Goal: Navigation & Orientation: Understand site structure

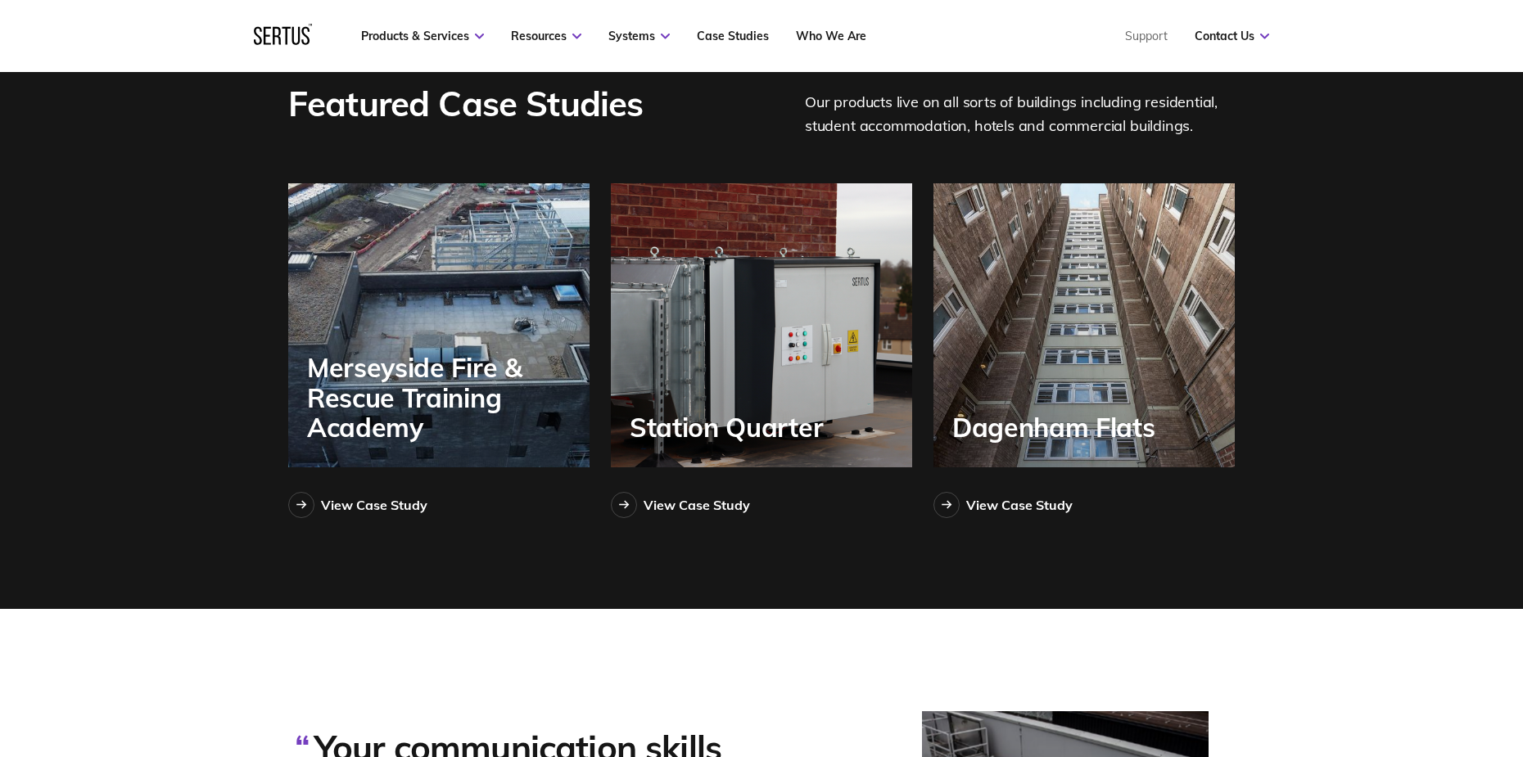
scroll to position [3739, 0]
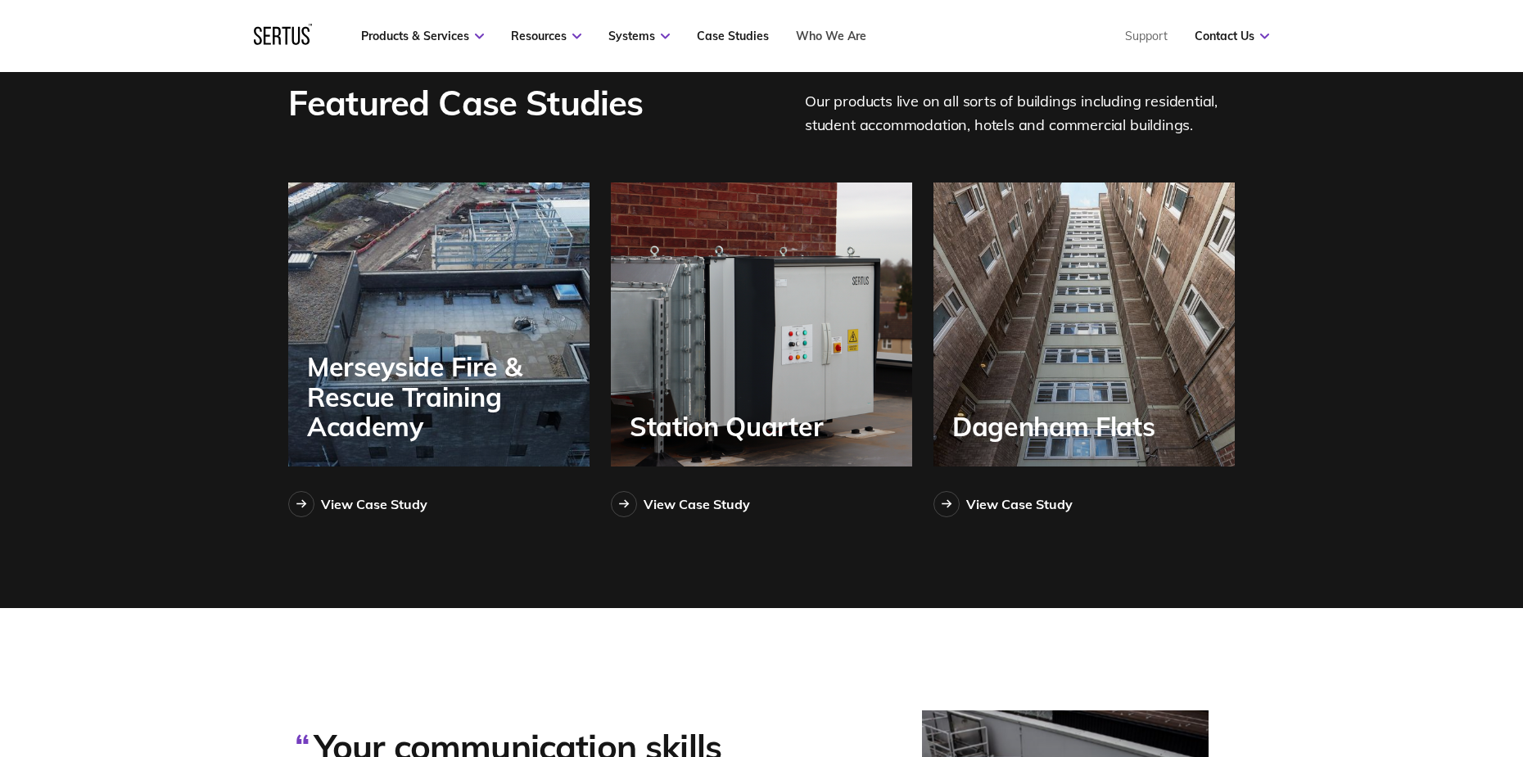
click at [822, 38] on link "Who We Are" at bounding box center [831, 36] width 70 height 15
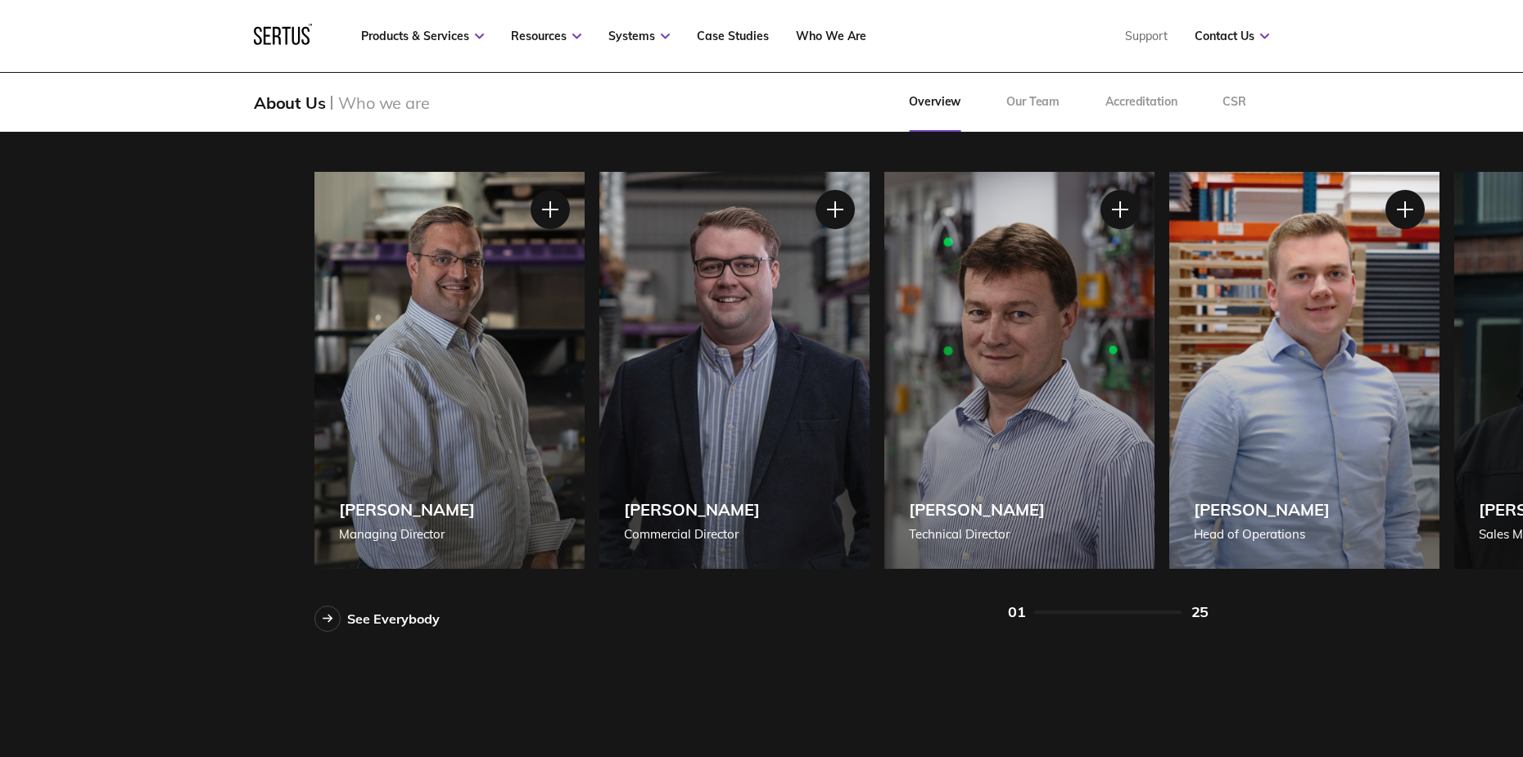
scroll to position [1466, 0]
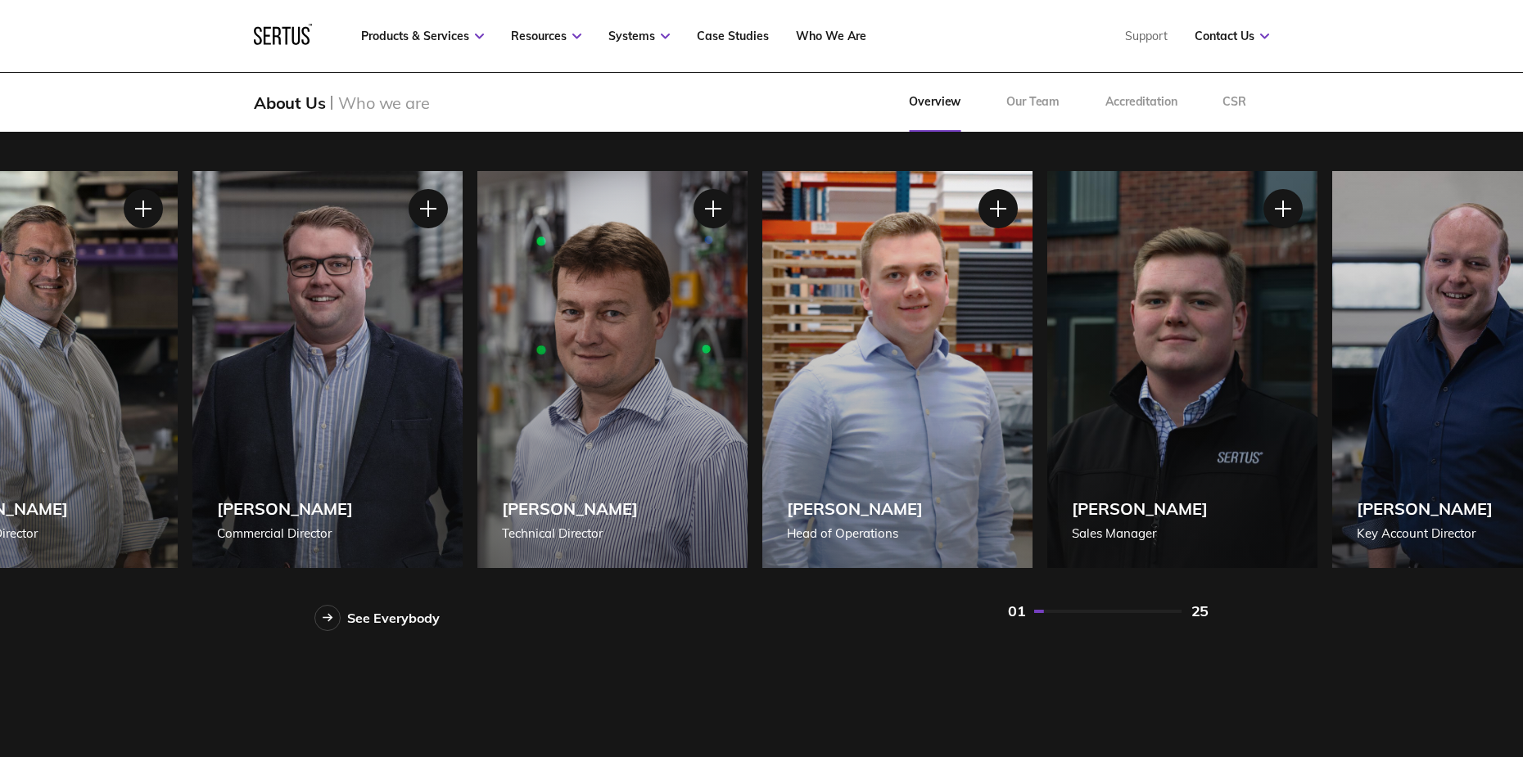
drag, startPoint x: 784, startPoint y: 421, endPoint x: 377, endPoint y: 486, distance: 412.1
click at [377, 486] on div "[PERSON_NAME] Commercial Director" at bounding box center [327, 369] width 270 height 397
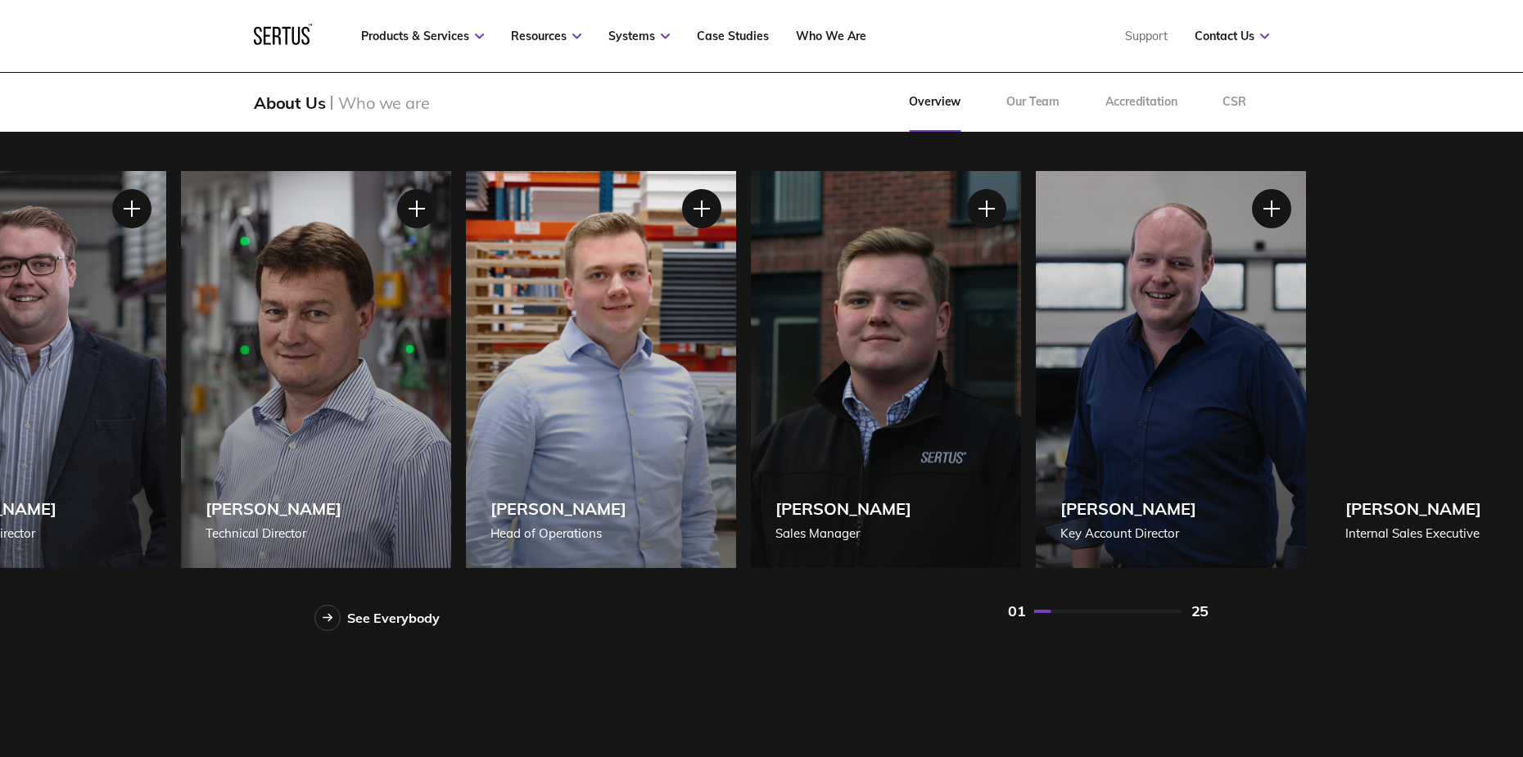
drag, startPoint x: 722, startPoint y: 470, endPoint x: 304, endPoint y: 416, distance: 421.8
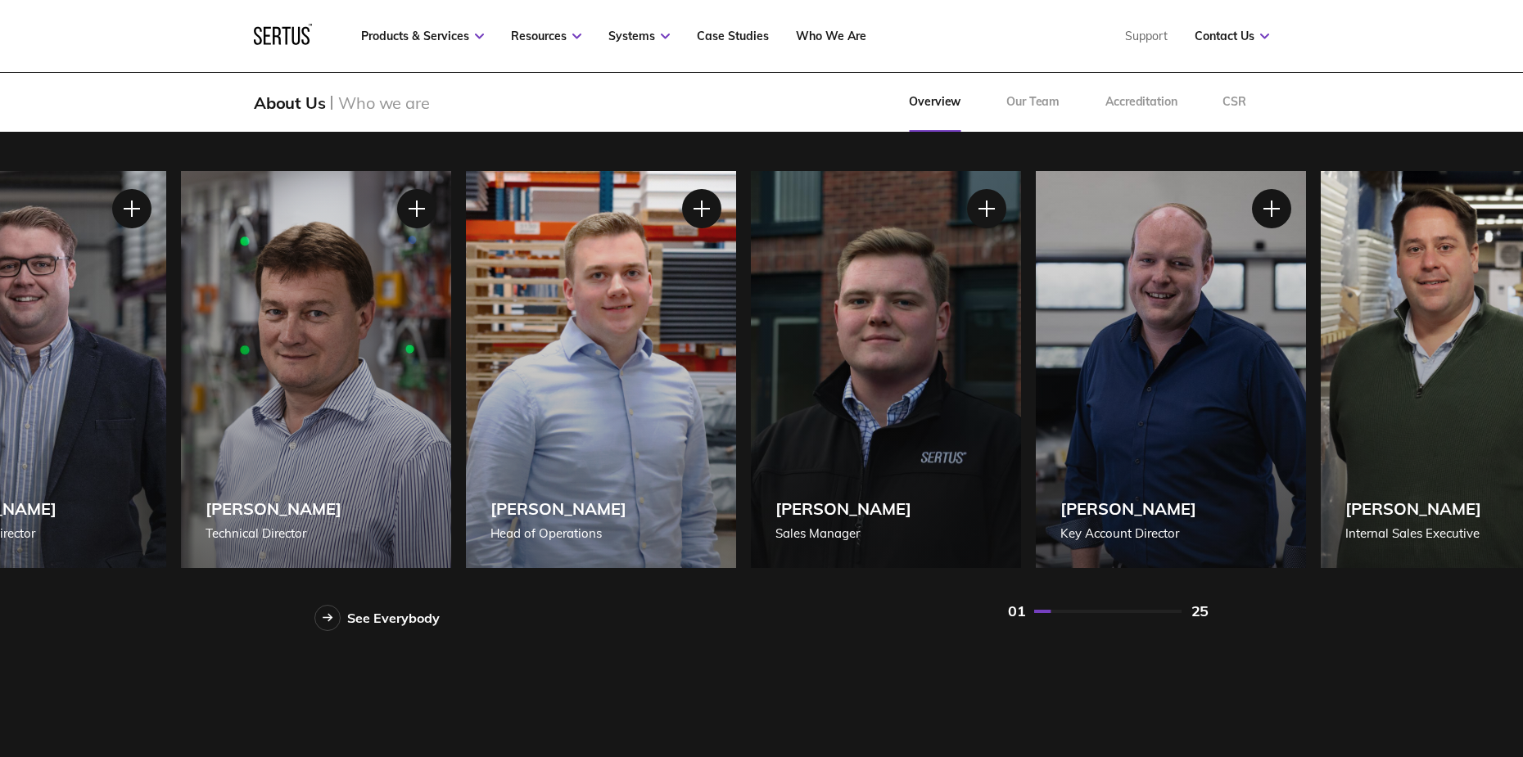
click at [304, 416] on div "[PERSON_NAME] Technical Director" at bounding box center [316, 369] width 270 height 397
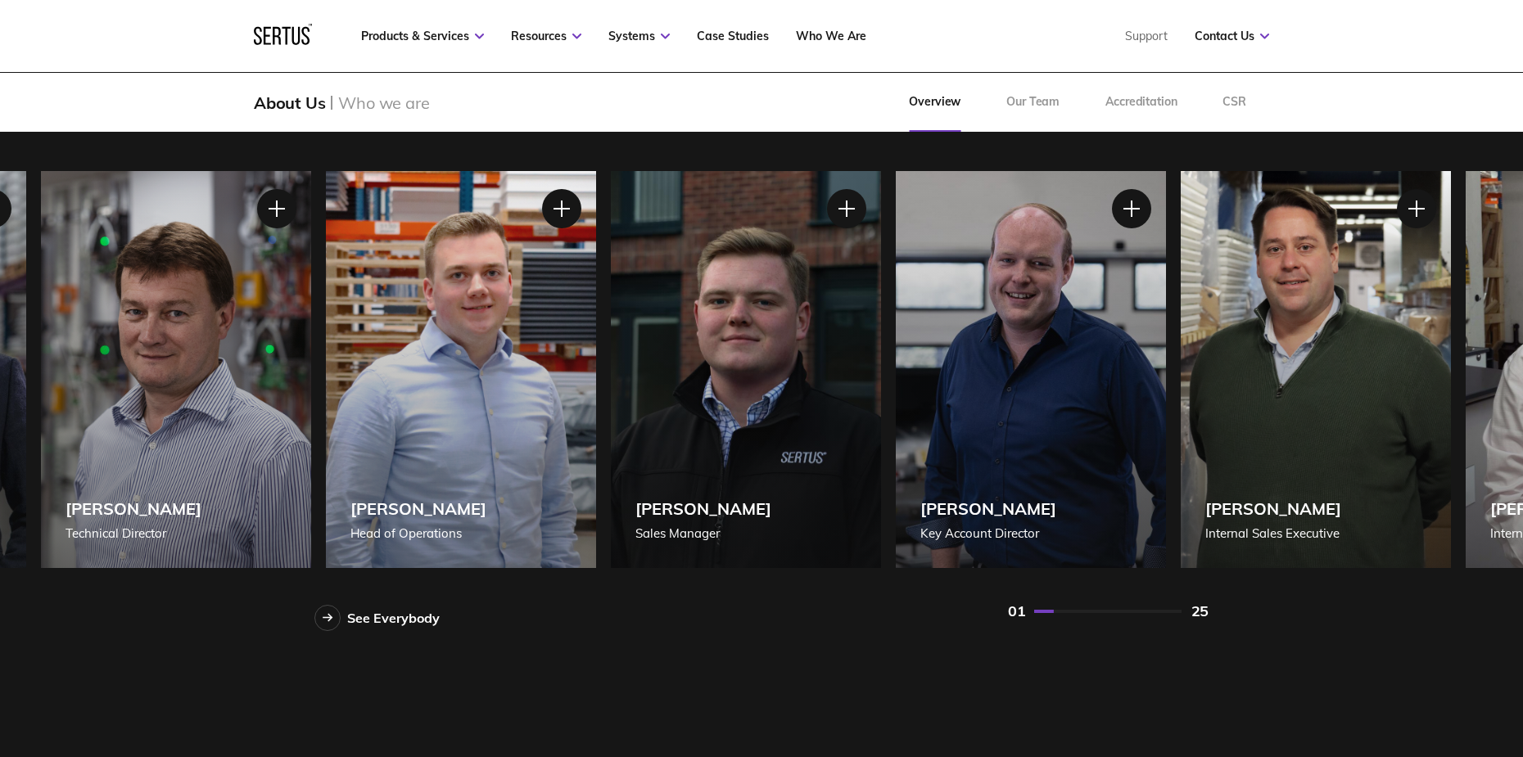
drag, startPoint x: 872, startPoint y: 364, endPoint x: 393, endPoint y: 315, distance: 481.5
click at [393, 315] on div "[PERSON_NAME] Managing Director [PERSON_NAME] Managing Director [PERSON_NAME], …" at bounding box center [761, 369] width 894 height 397
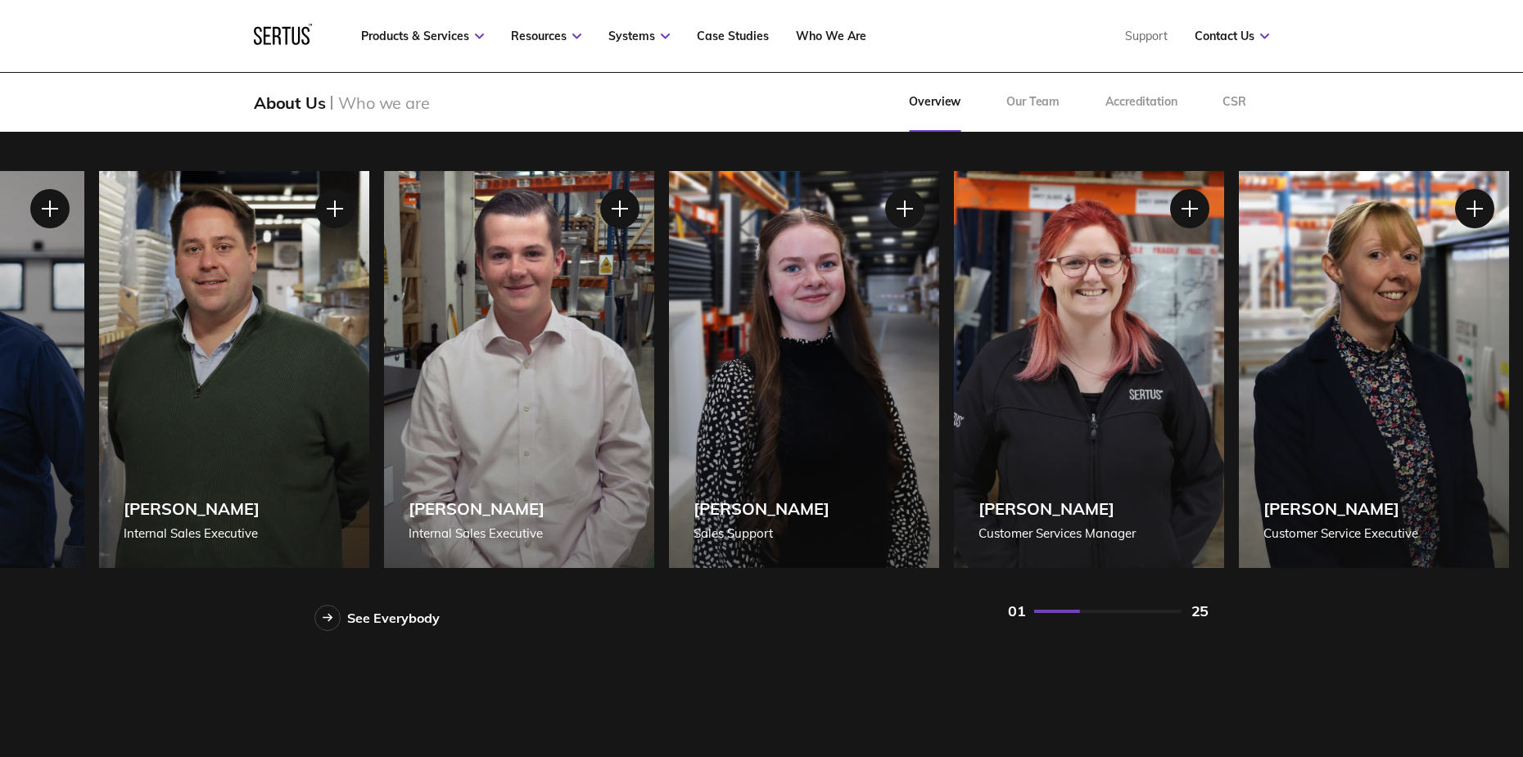
drag, startPoint x: 802, startPoint y: 400, endPoint x: 17, endPoint y: 553, distance: 799.8
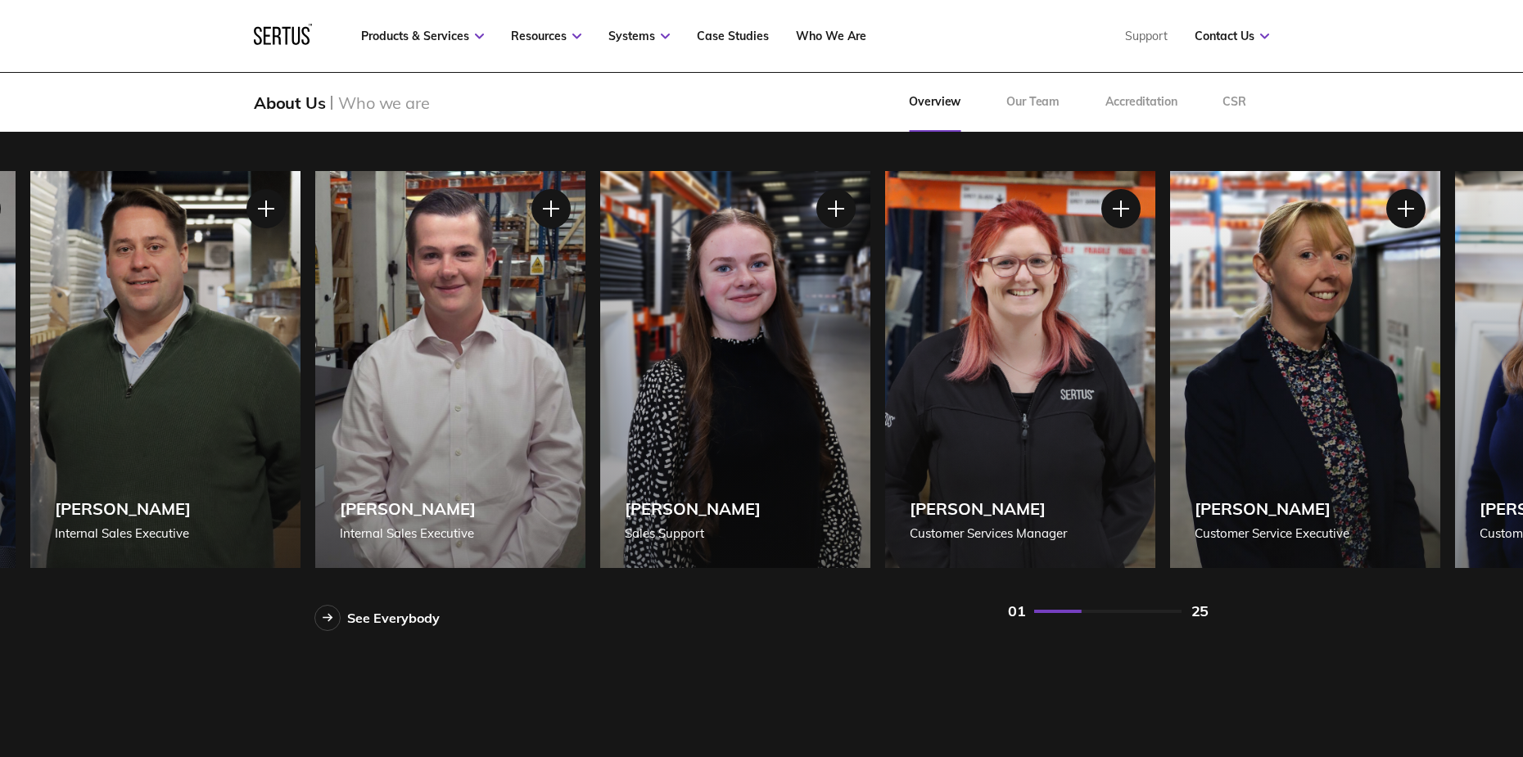
drag, startPoint x: 585, startPoint y: 402, endPoint x: 862, endPoint y: 304, distance: 293.7
click at [862, 304] on div "[PERSON_NAME] Managing Director [PERSON_NAME] Managing Director [PERSON_NAME], …" at bounding box center [761, 369] width 894 height 397
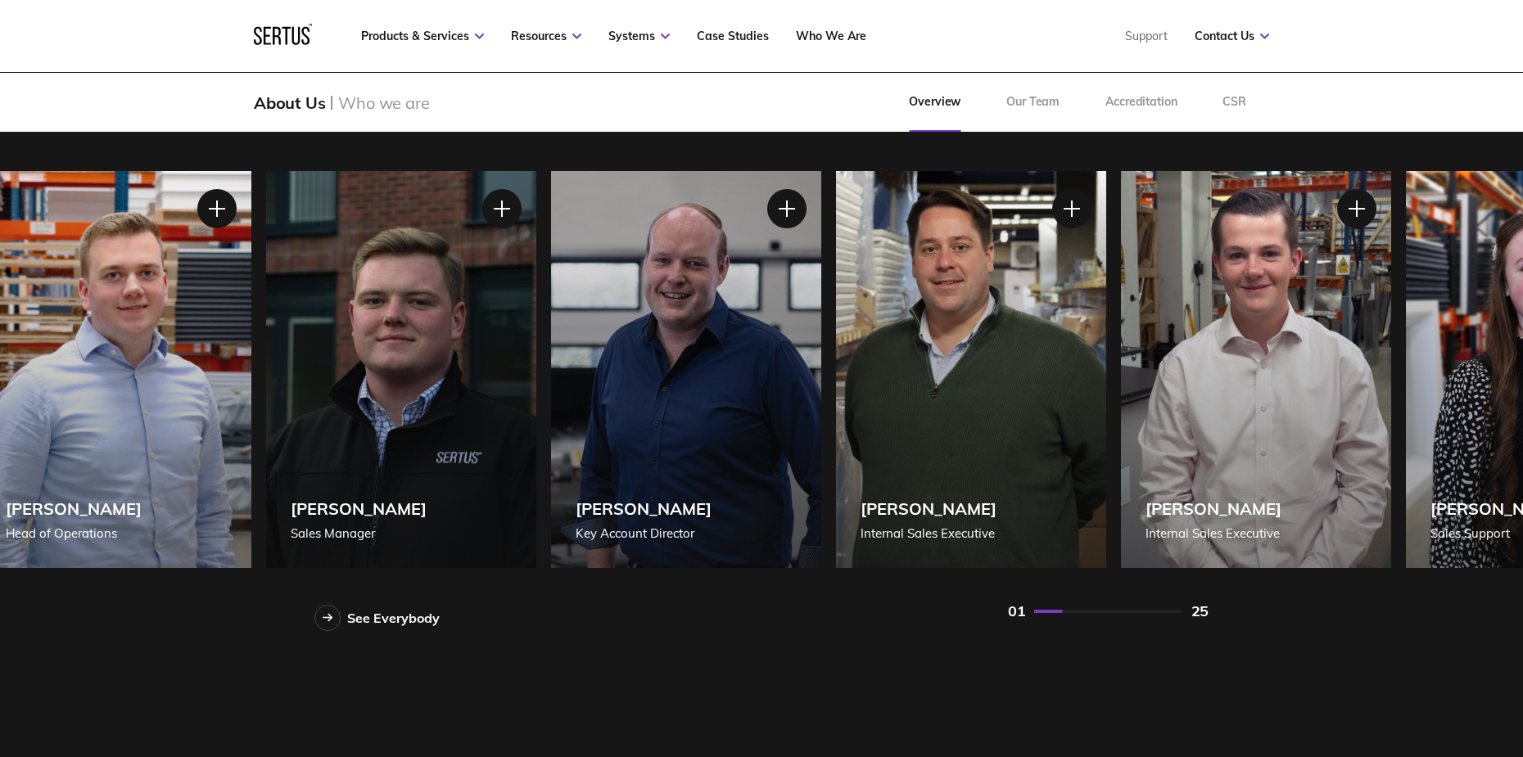
drag, startPoint x: 567, startPoint y: 353, endPoint x: 1373, endPoint y: 243, distance: 813.1
click at [1373, 243] on div "[PERSON_NAME] Internal Sales Executive" at bounding box center [1256, 369] width 270 height 397
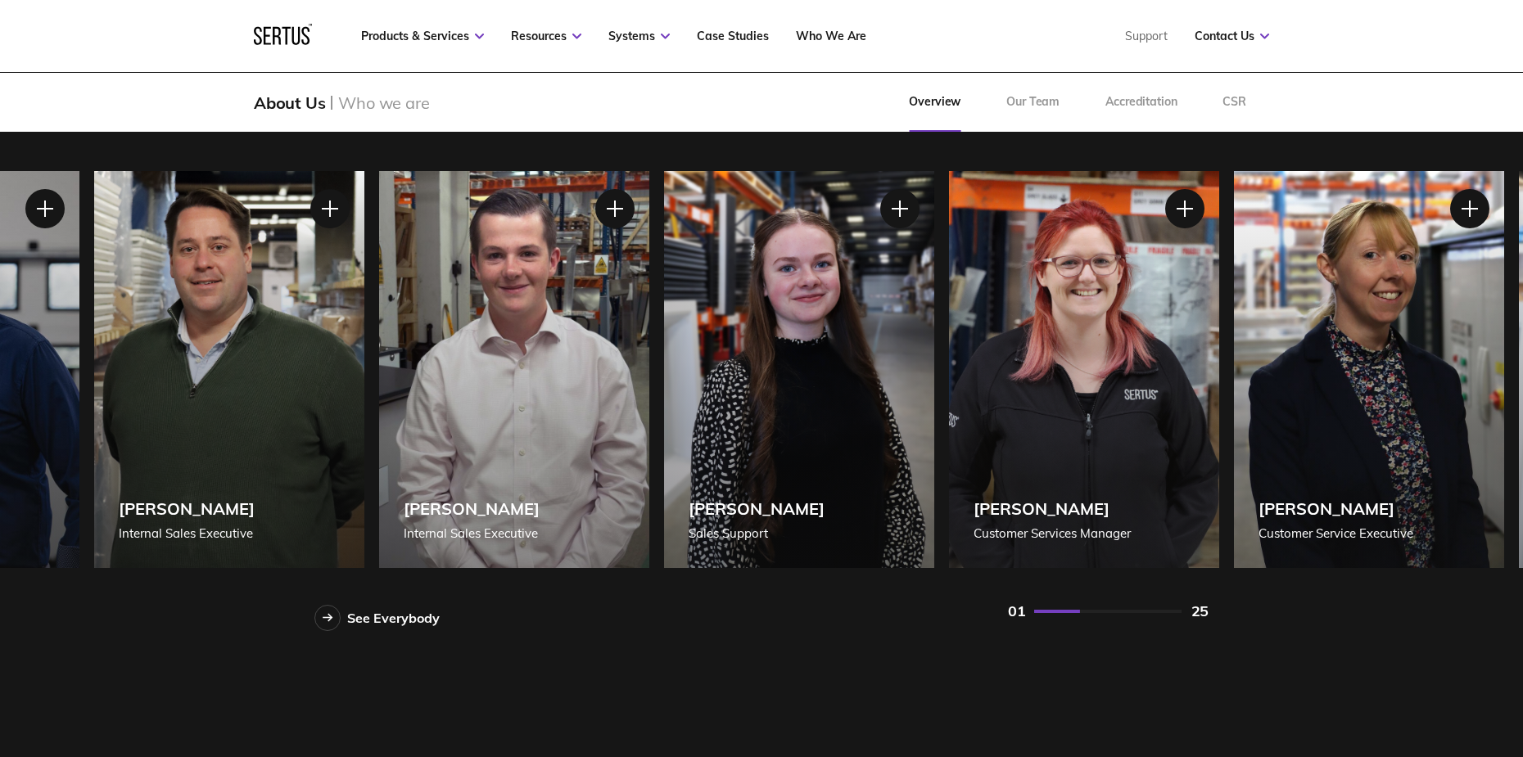
drag, startPoint x: 753, startPoint y: 469, endPoint x: -37, endPoint y: 513, distance: 791.3
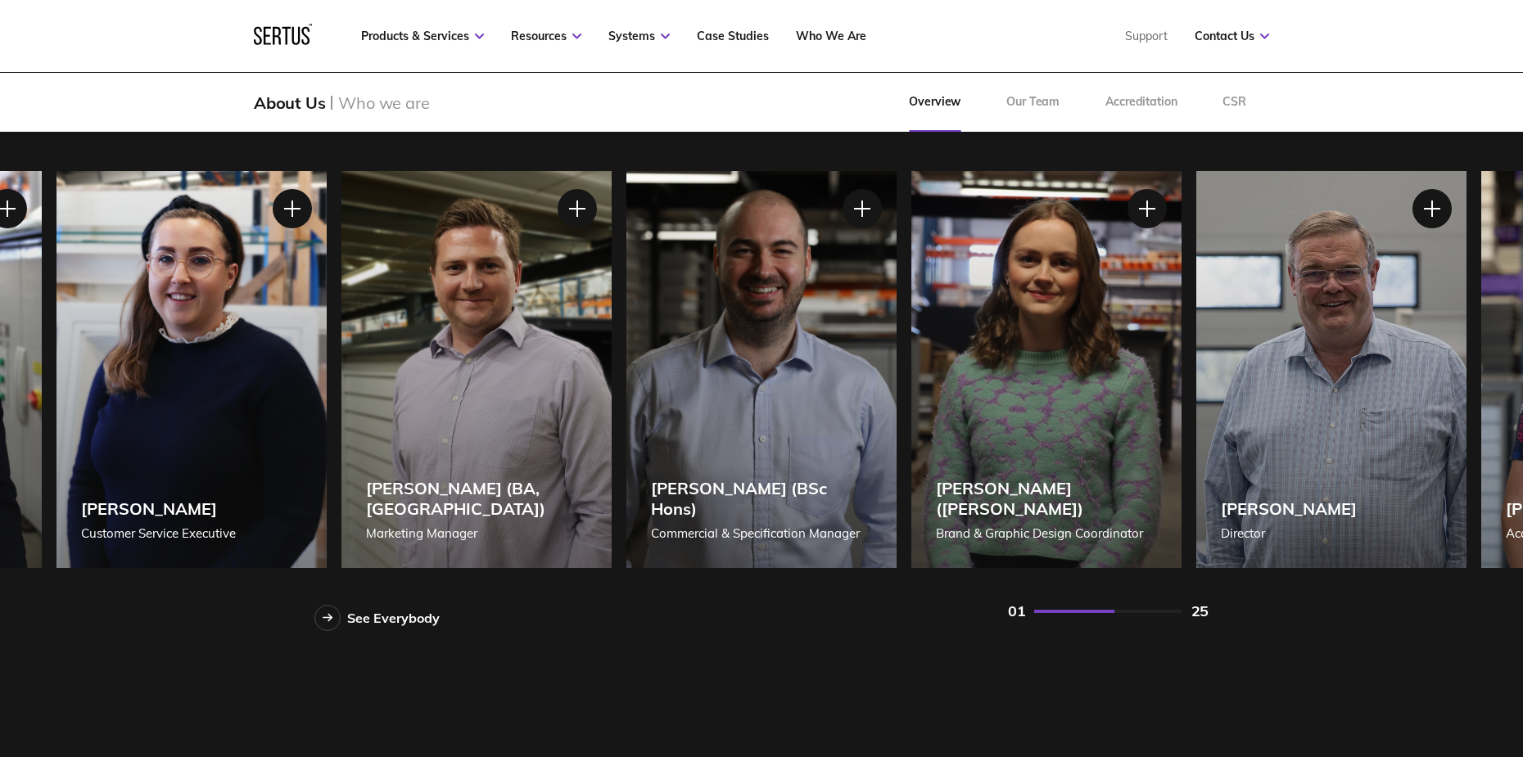
drag, startPoint x: 1361, startPoint y: 379, endPoint x: -37, endPoint y: 554, distance: 1408.5
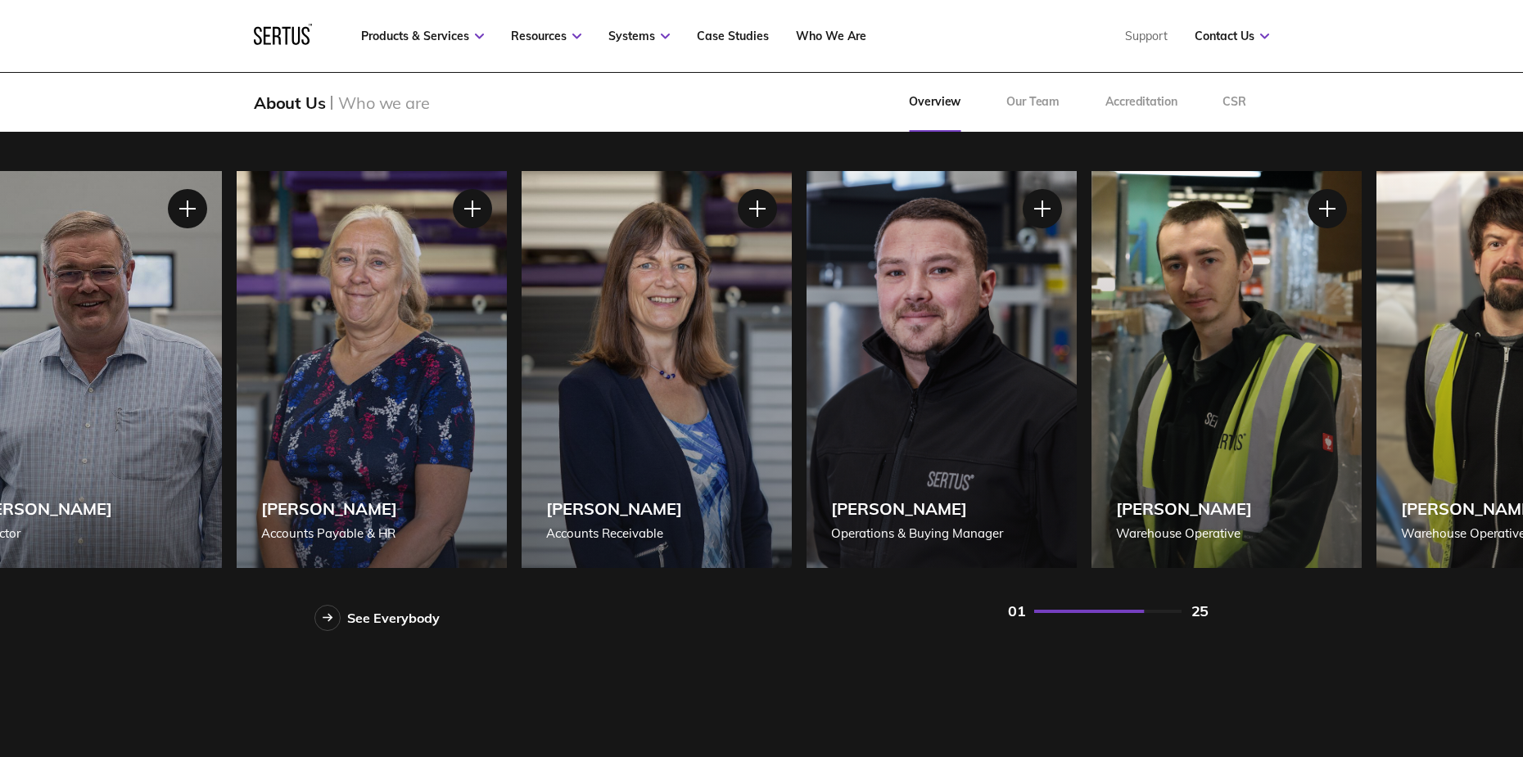
drag, startPoint x: 1407, startPoint y: 309, endPoint x: 190, endPoint y: 592, distance: 1249.8
click at [190, 592] on div "Our fantastic team. See Everybody [PERSON_NAME] Managing Director [PERSON_NAME]…" at bounding box center [761, 343] width 1523 height 691
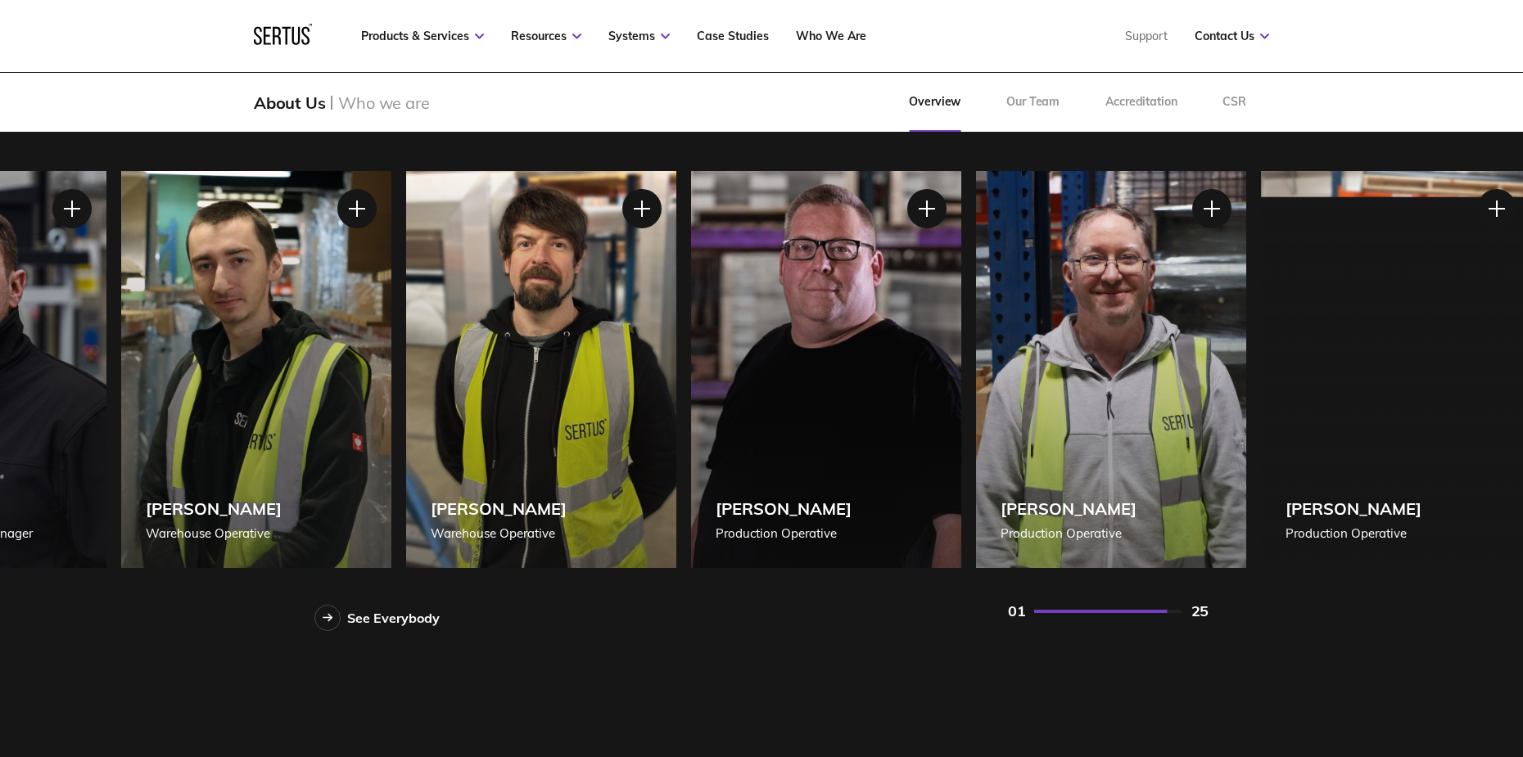
drag, startPoint x: 1293, startPoint y: 327, endPoint x: 234, endPoint y: 261, distance: 1060.6
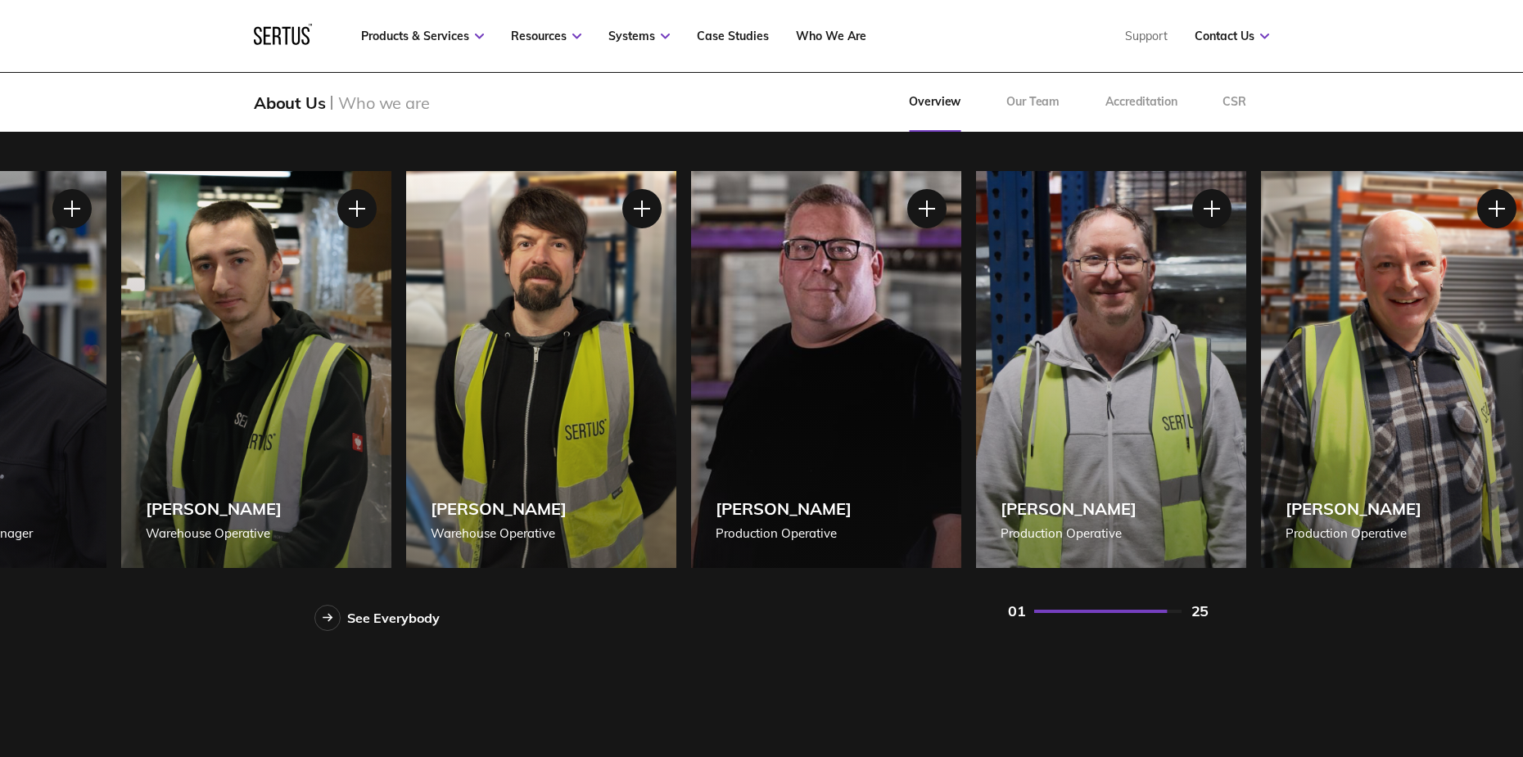
click at [234, 261] on div "[PERSON_NAME] Warehouse Operative" at bounding box center [256, 369] width 270 height 397
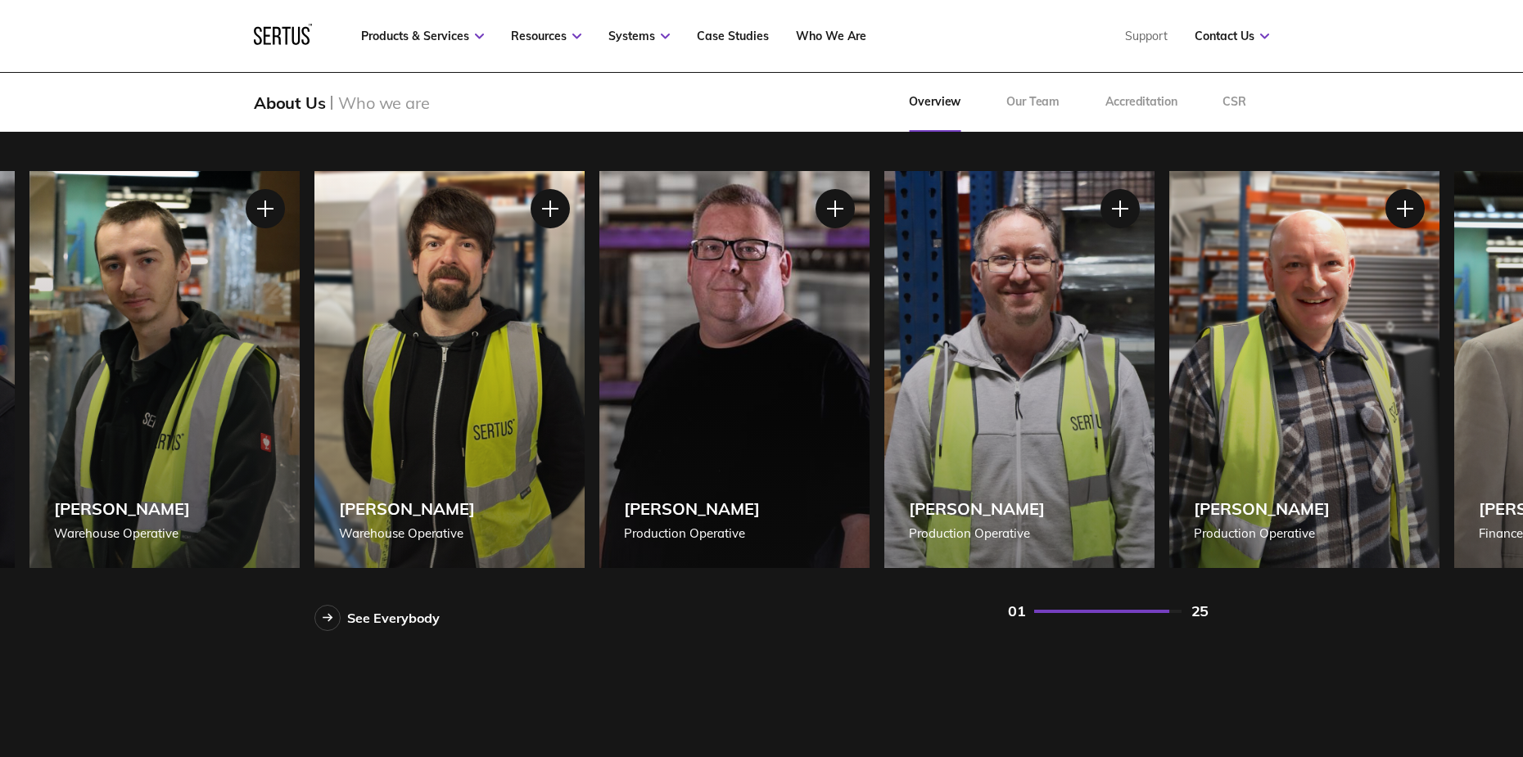
drag, startPoint x: 1441, startPoint y: 286, endPoint x: 1080, endPoint y: 407, distance: 380.9
click at [1080, 407] on div "Our fantastic team. See Everybody [PERSON_NAME] Managing Director [PERSON_NAME]…" at bounding box center [761, 343] width 1523 height 691
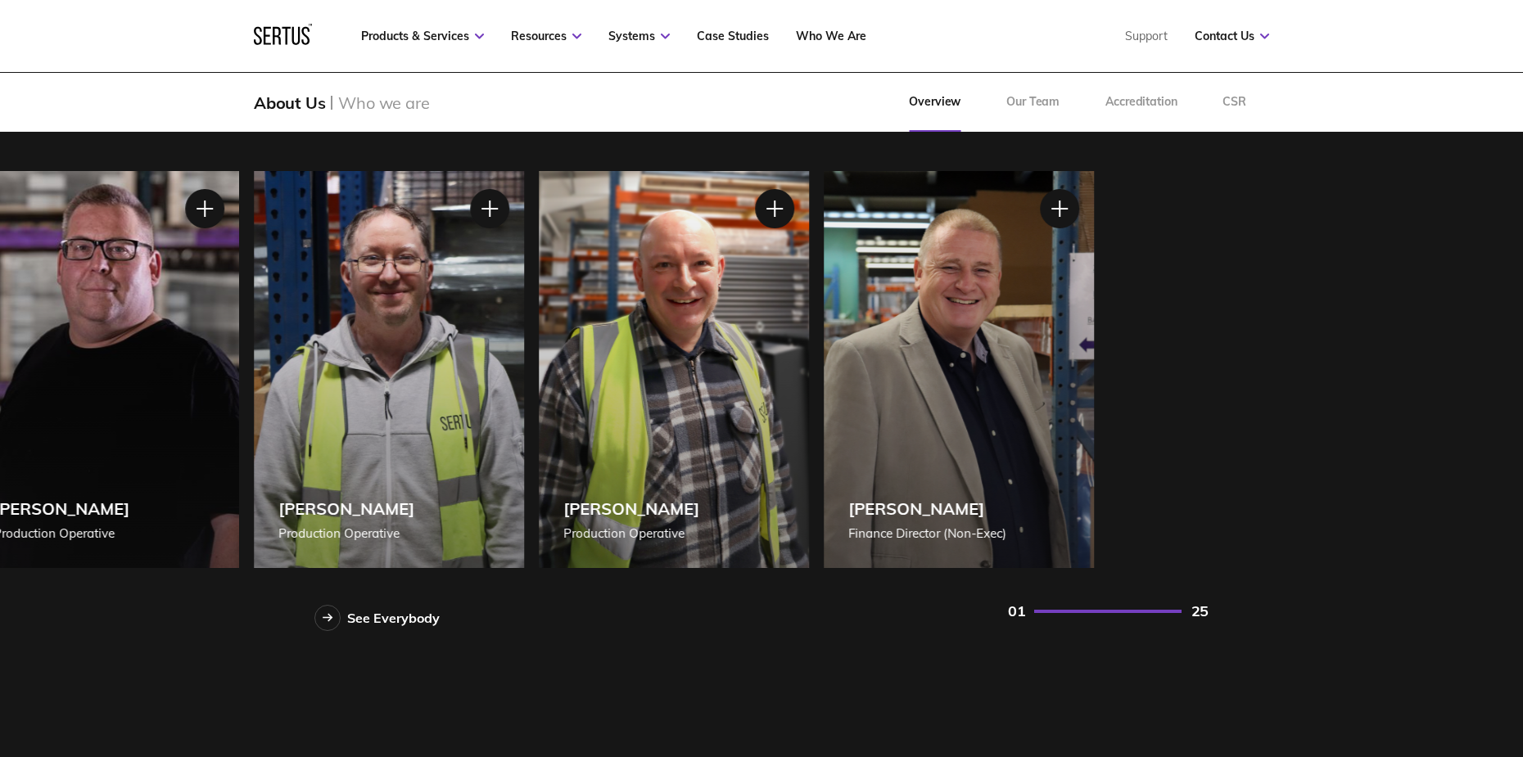
drag, startPoint x: 1467, startPoint y: 264, endPoint x: 675, endPoint y: 382, distance: 800.4
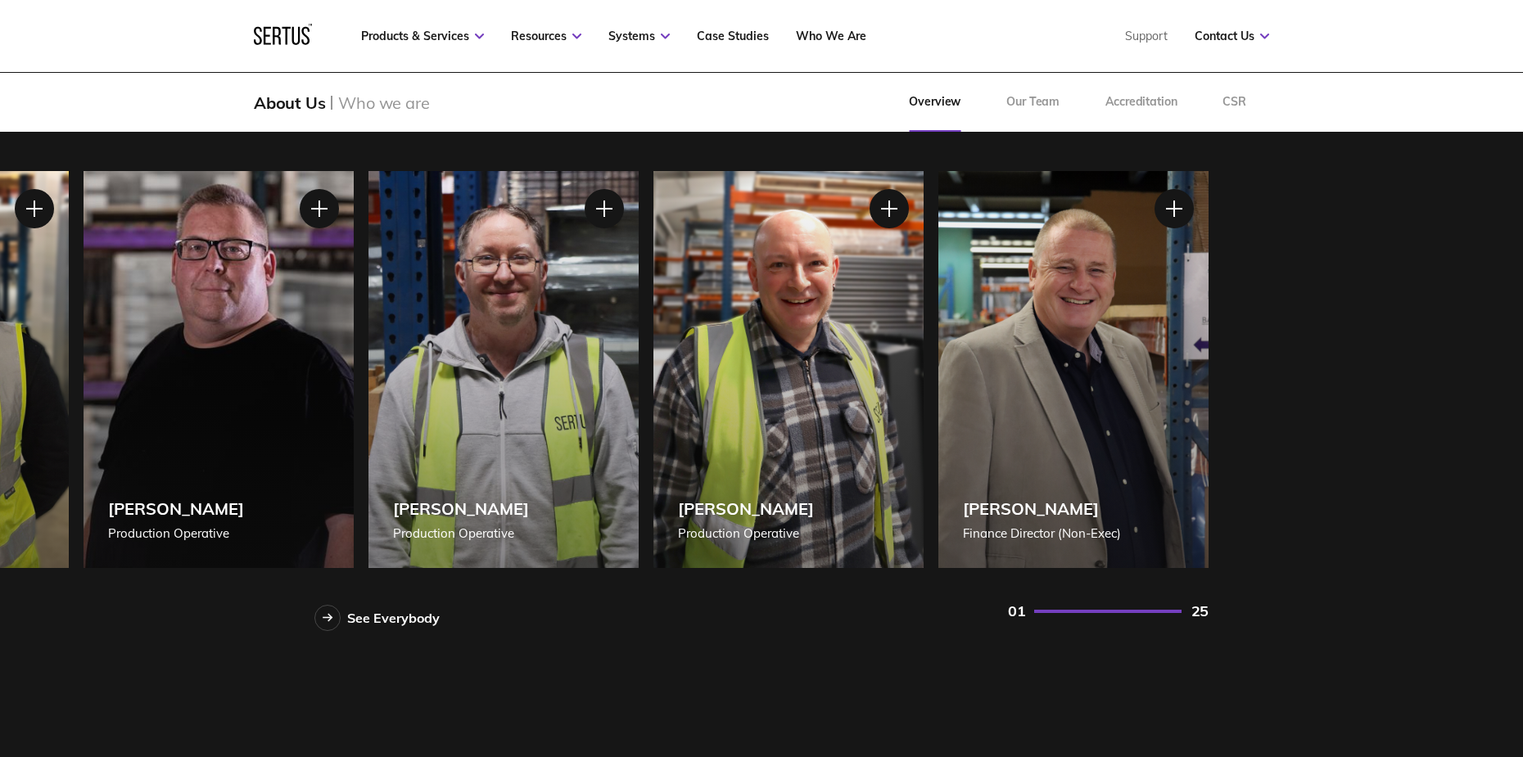
click at [287, 25] on icon at bounding box center [283, 34] width 58 height 21
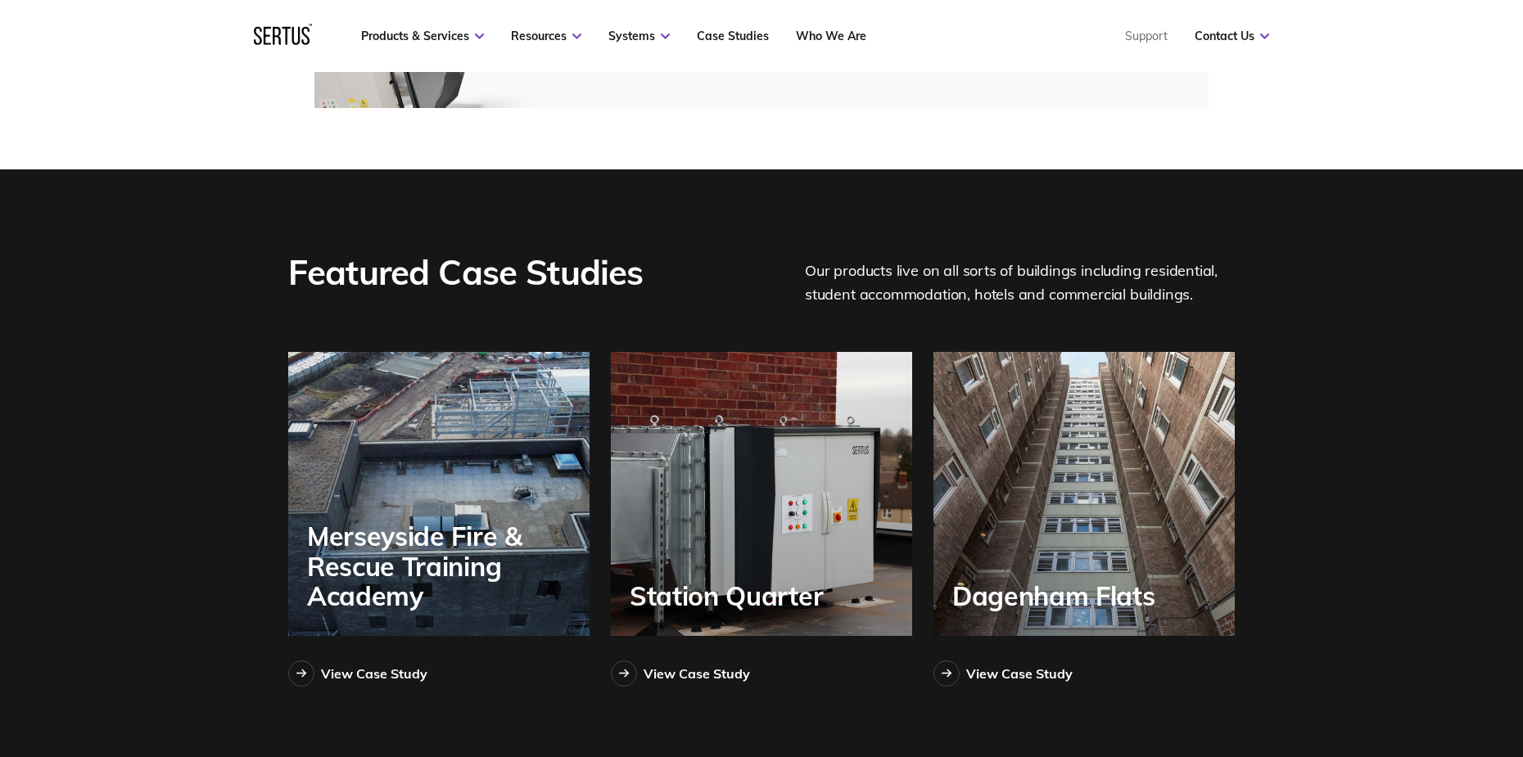
scroll to position [3570, 0]
